Goal: Information Seeking & Learning: Learn about a topic

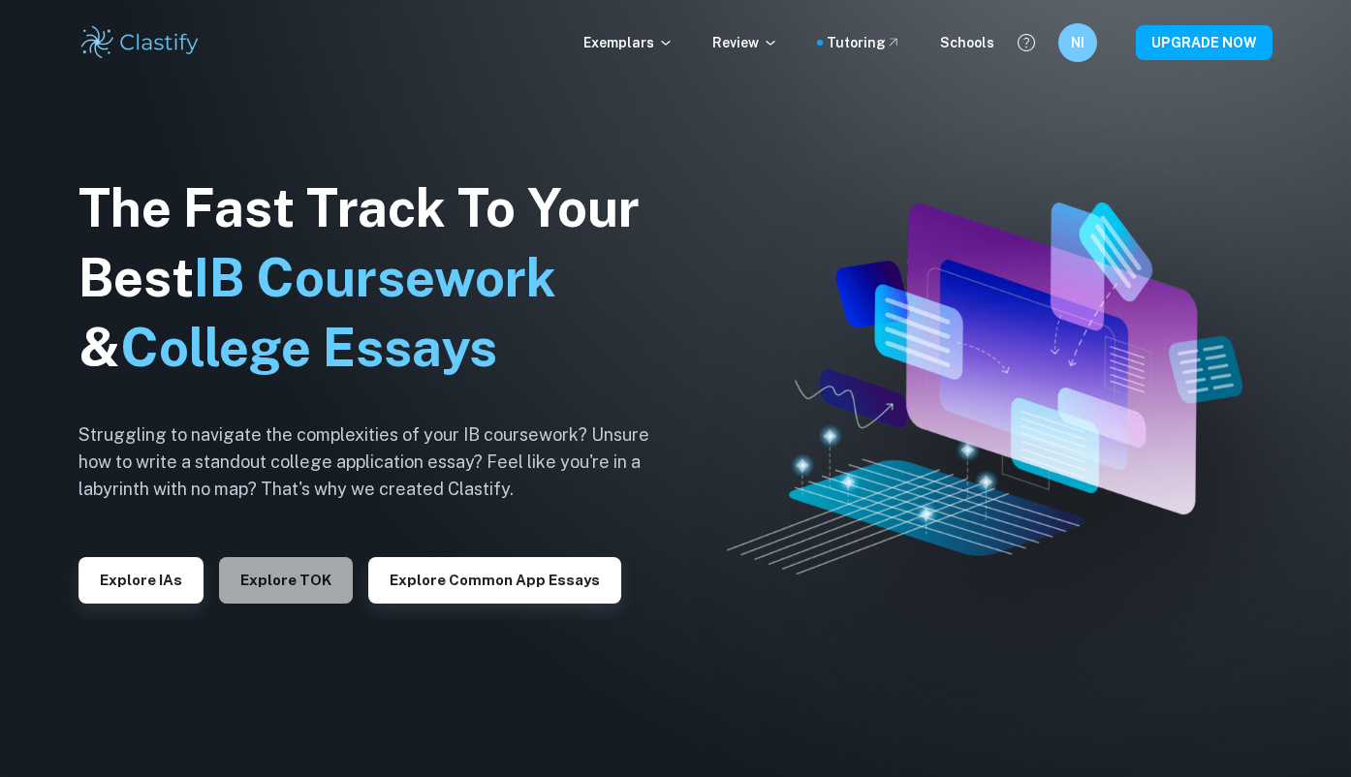
click at [304, 580] on button "Explore TOK" at bounding box center [286, 580] width 134 height 47
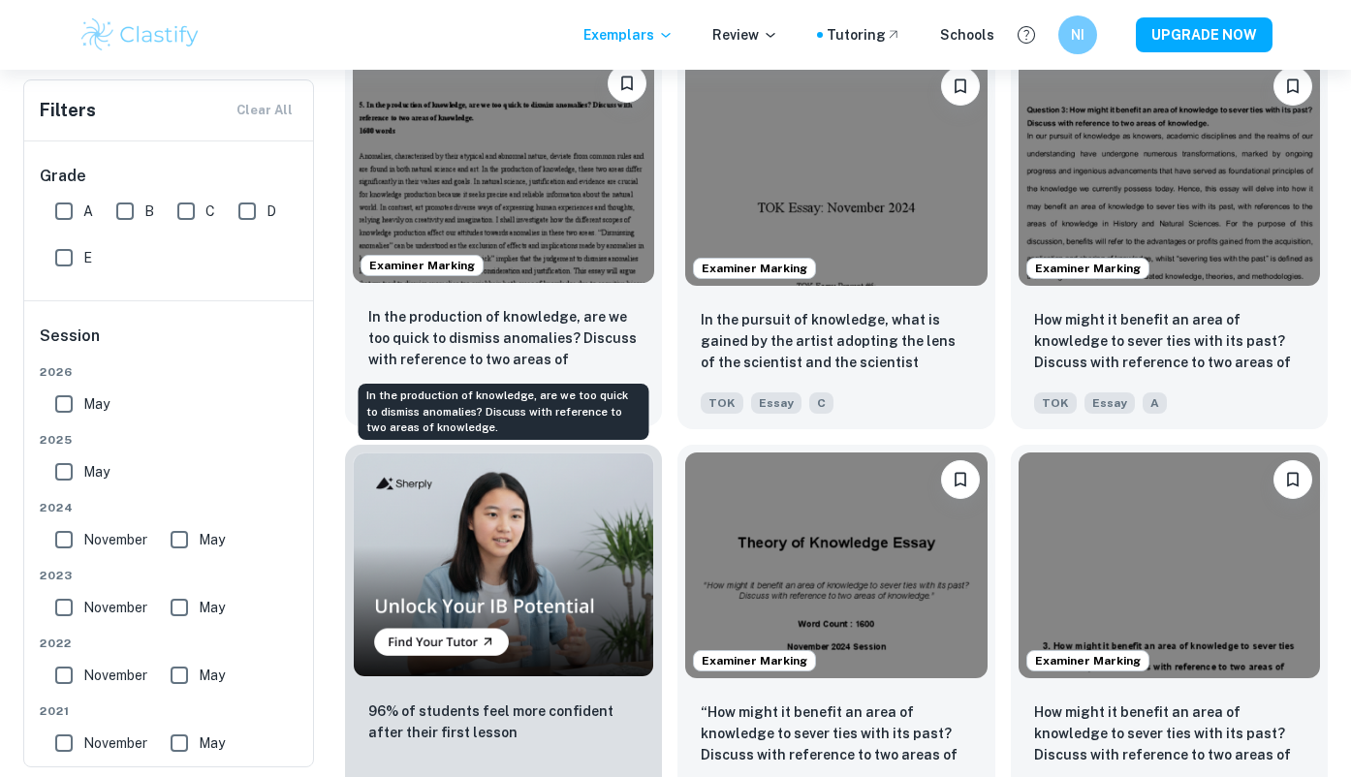
scroll to position [863, 0]
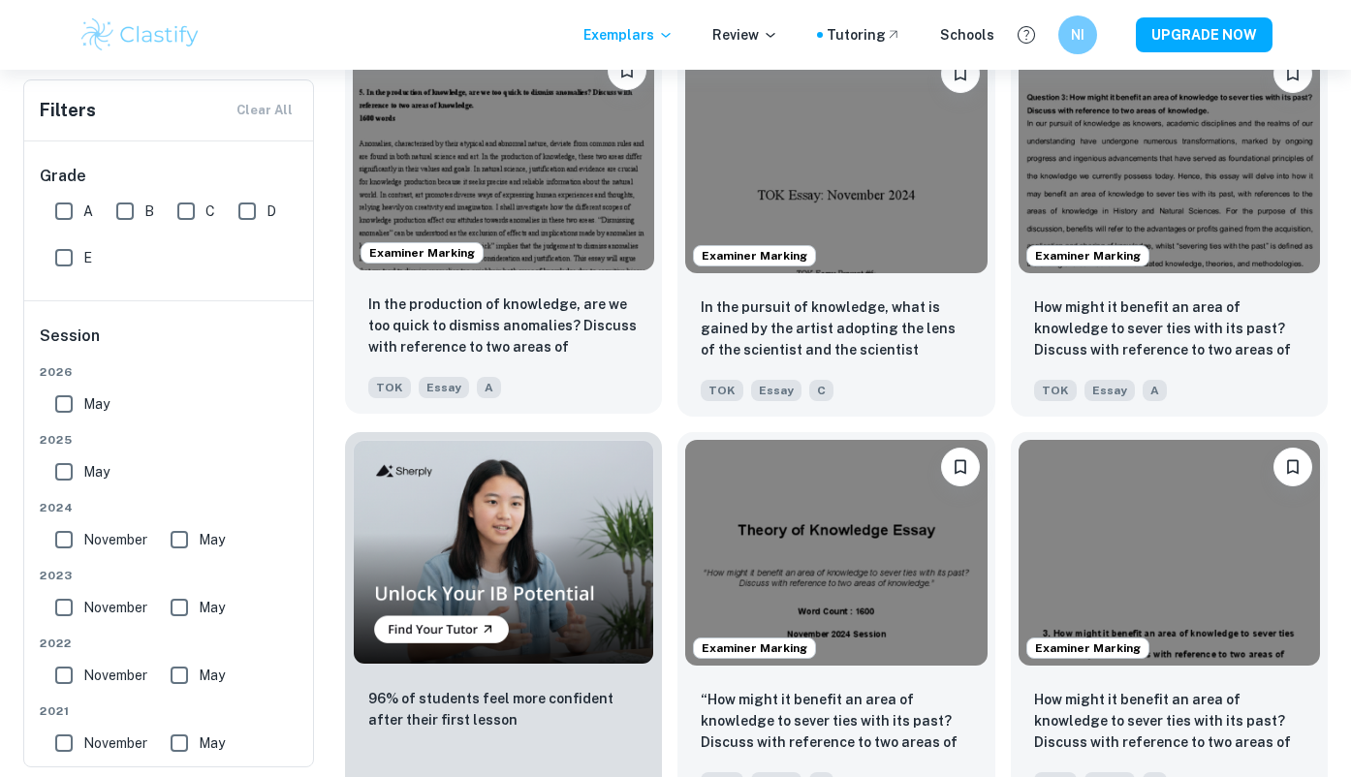
click at [514, 228] on img at bounding box center [503, 157] width 301 height 226
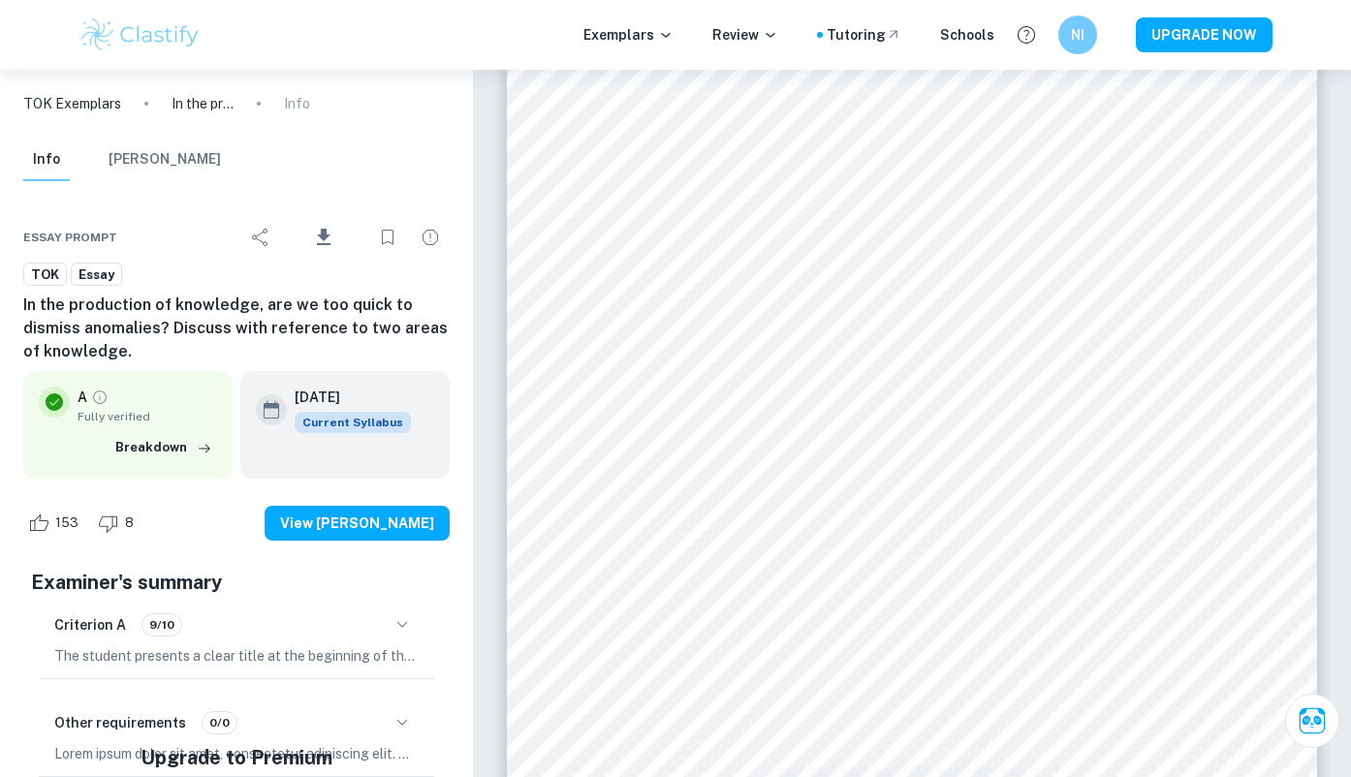
scroll to position [63, 0]
